Goal: Task Accomplishment & Management: Manage account settings

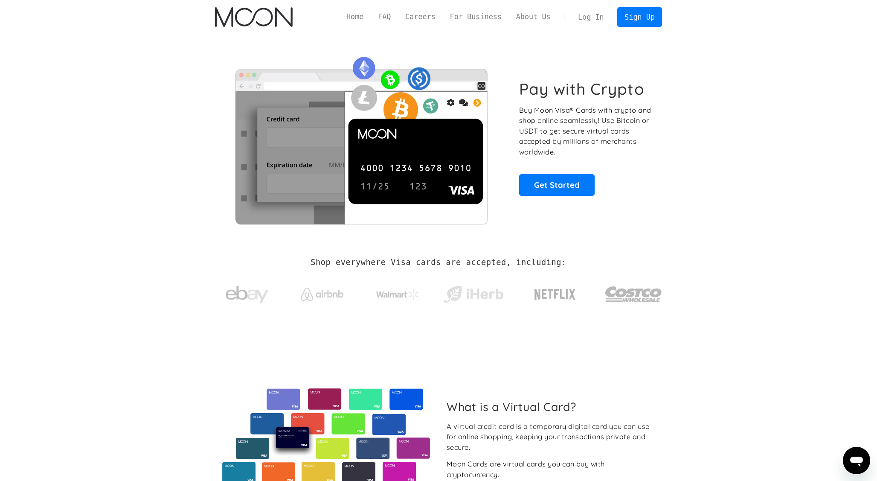
click at [602, 15] on link "Log In" at bounding box center [591, 17] width 40 height 19
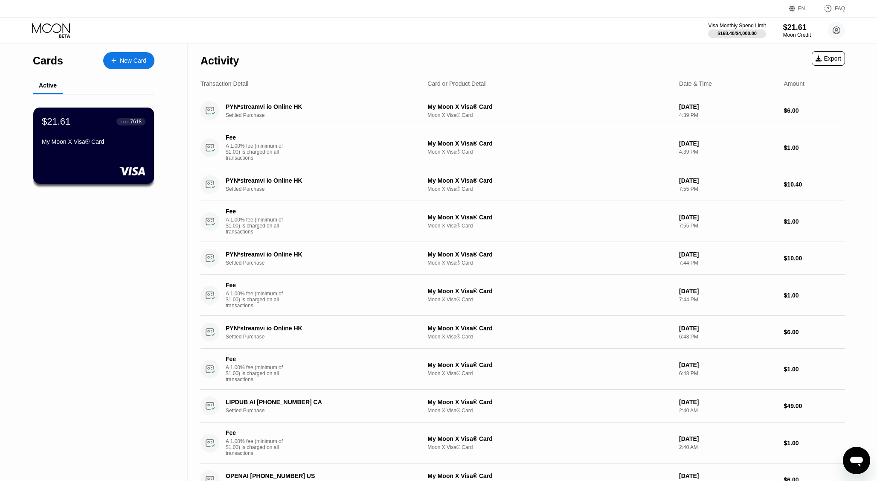
click at [122, 138] on div "$21.61 ● ● ● ● 7618 My Moon X Visa® Card" at bounding box center [94, 132] width 104 height 32
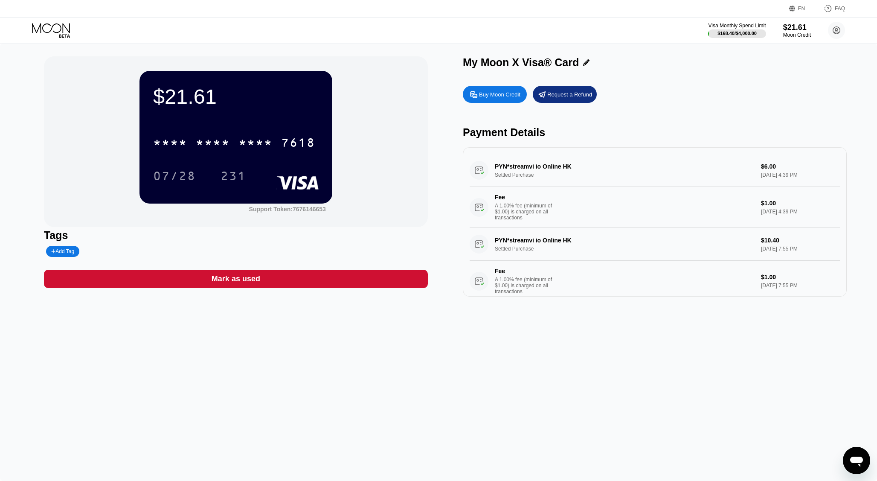
click at [290, 137] on div "7618" at bounding box center [298, 144] width 34 height 14
